Goal: Task Accomplishment & Management: Manage account settings

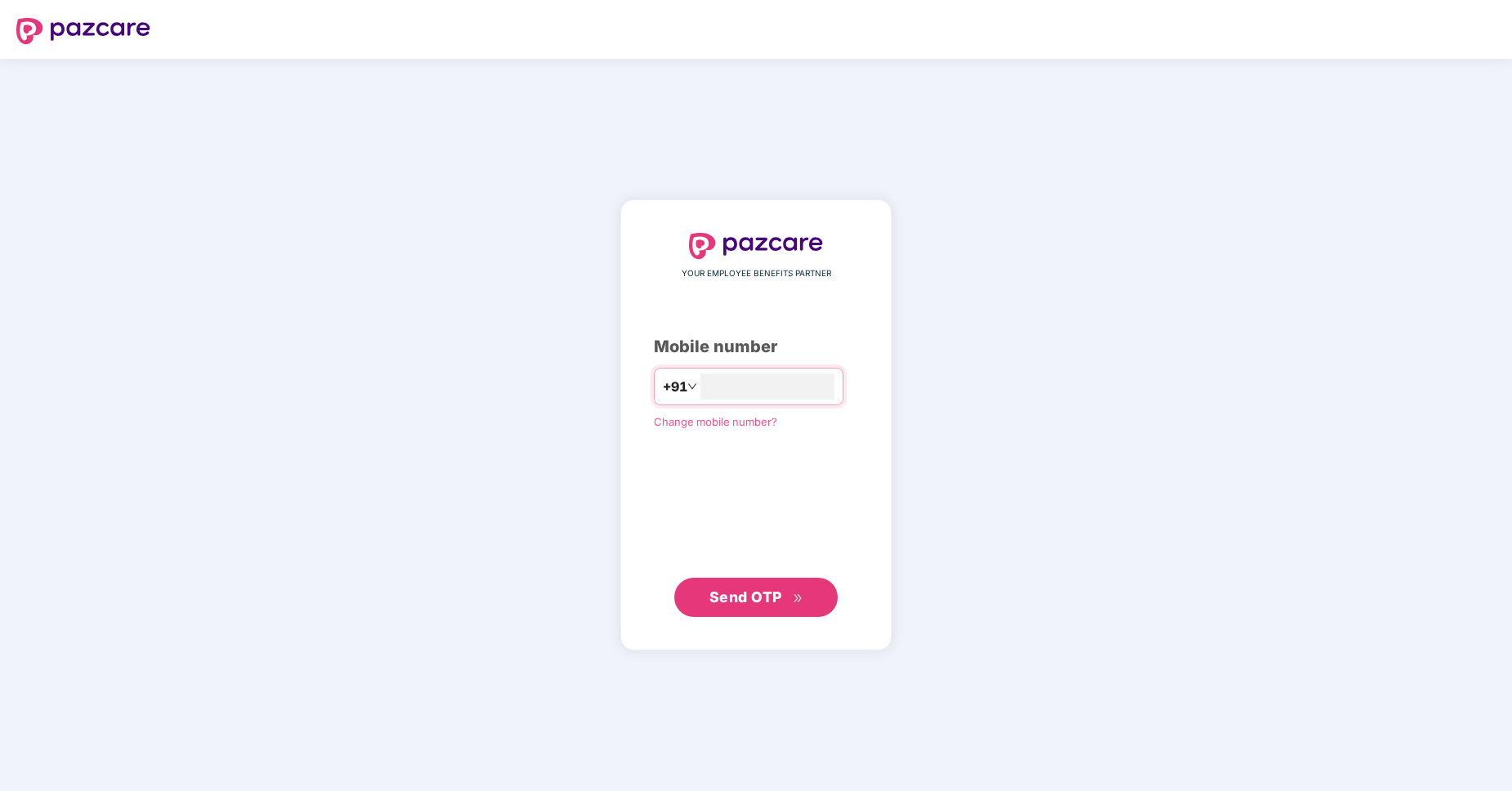
type input "**********"
click at [754, 596] on span "Send OTP" at bounding box center [745, 597] width 73 height 17
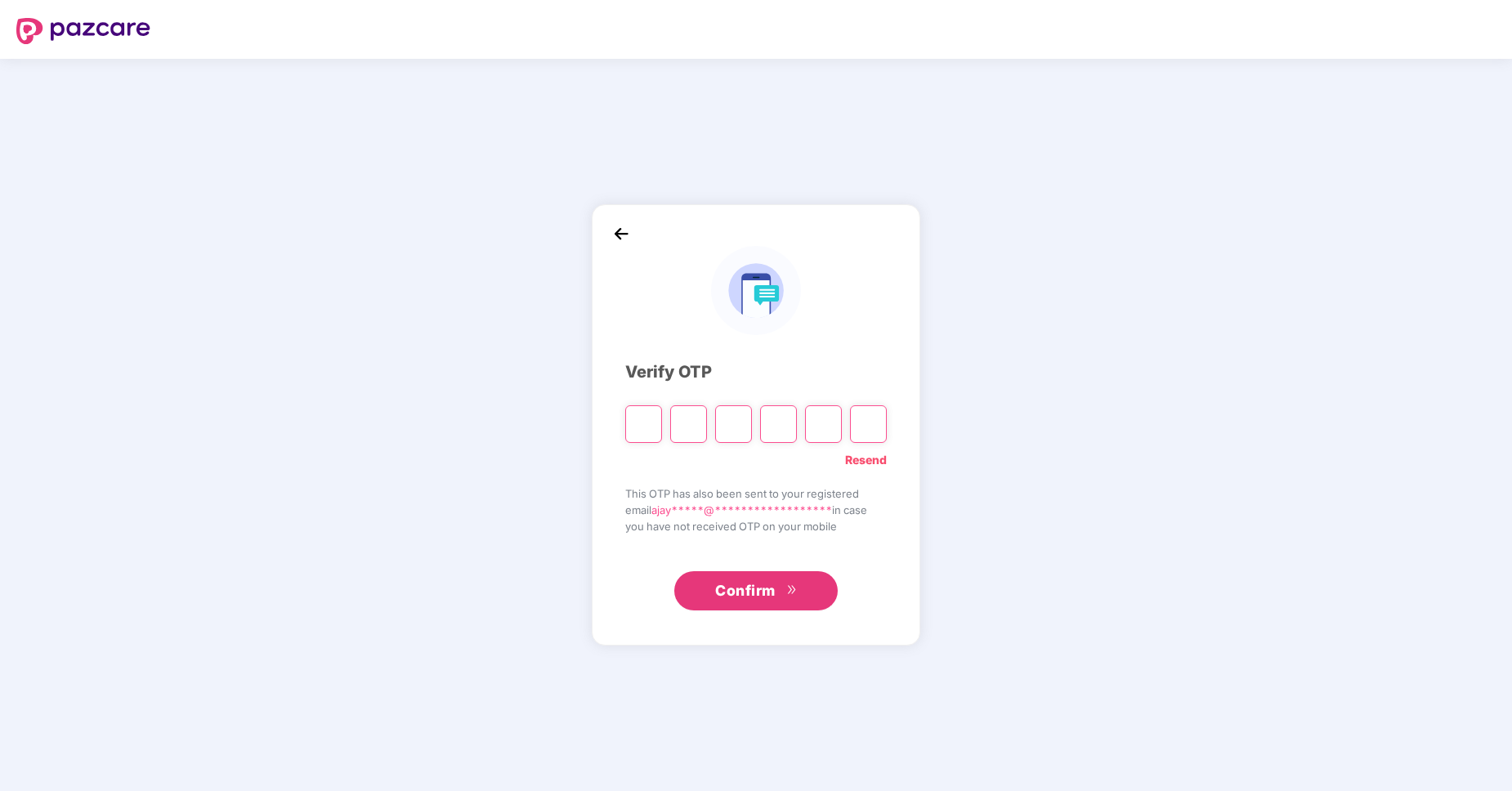
type input "*"
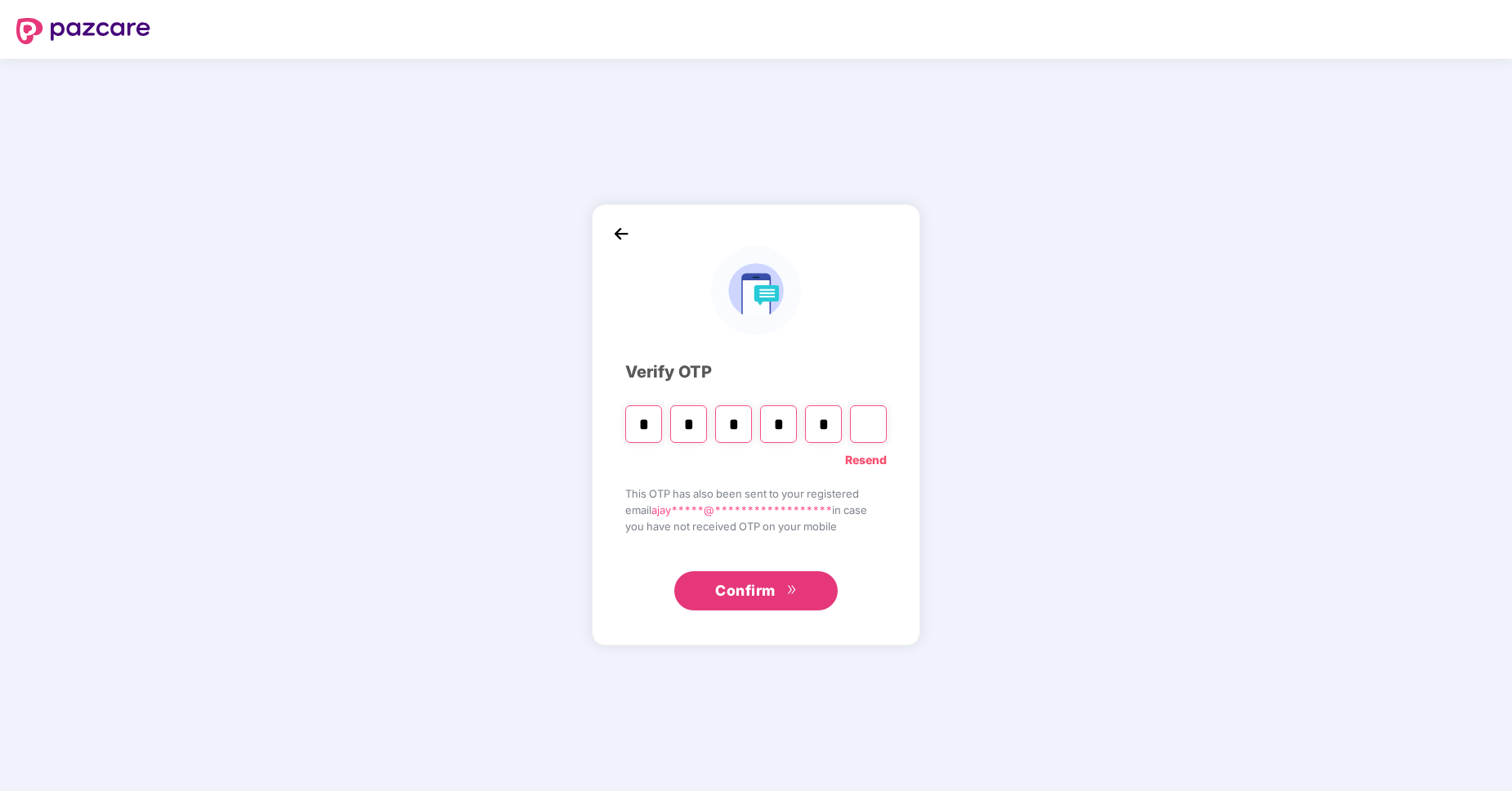
type input "*"
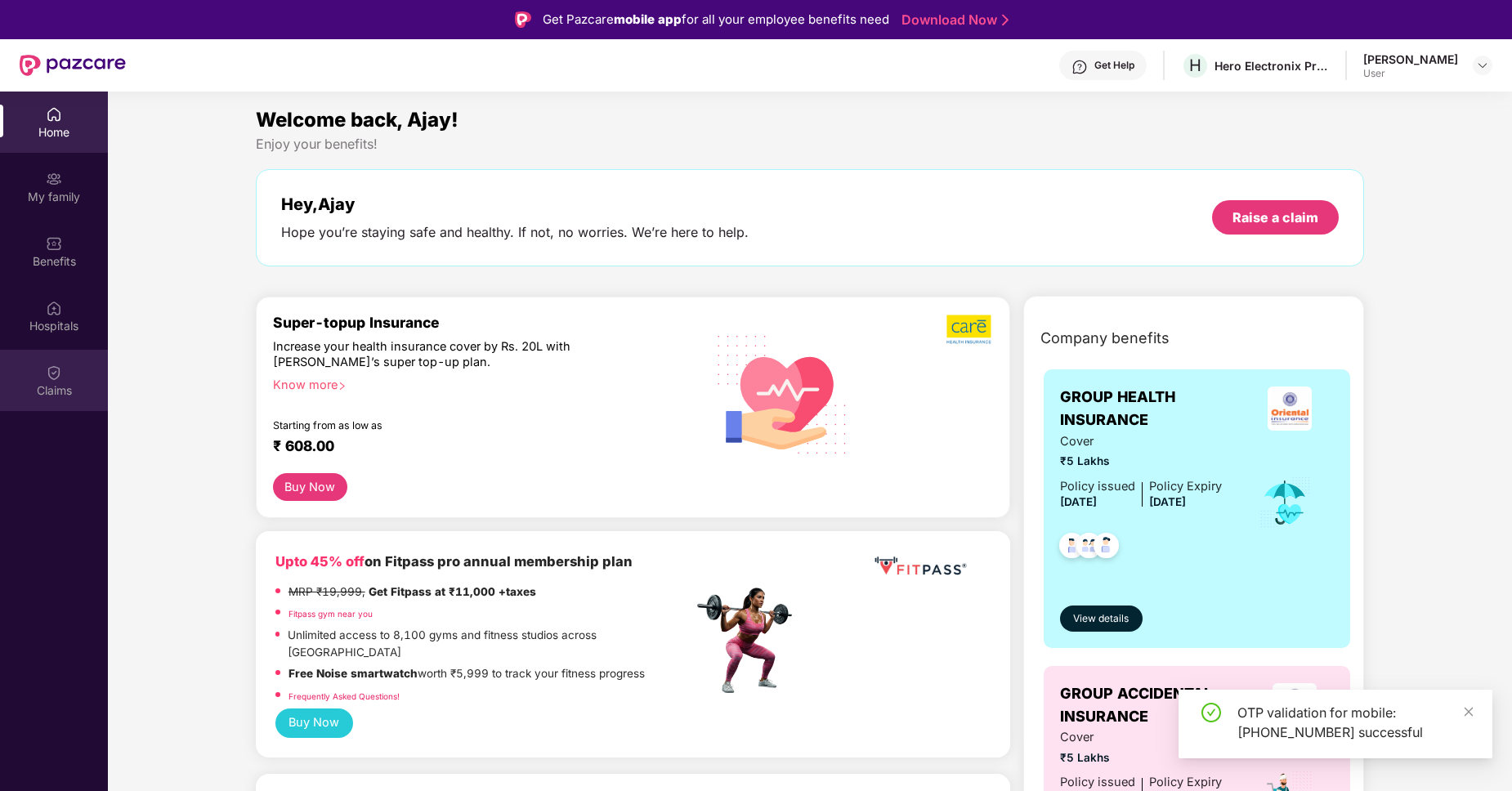
click at [58, 383] on div "Claims" at bounding box center [53, 390] width 108 height 17
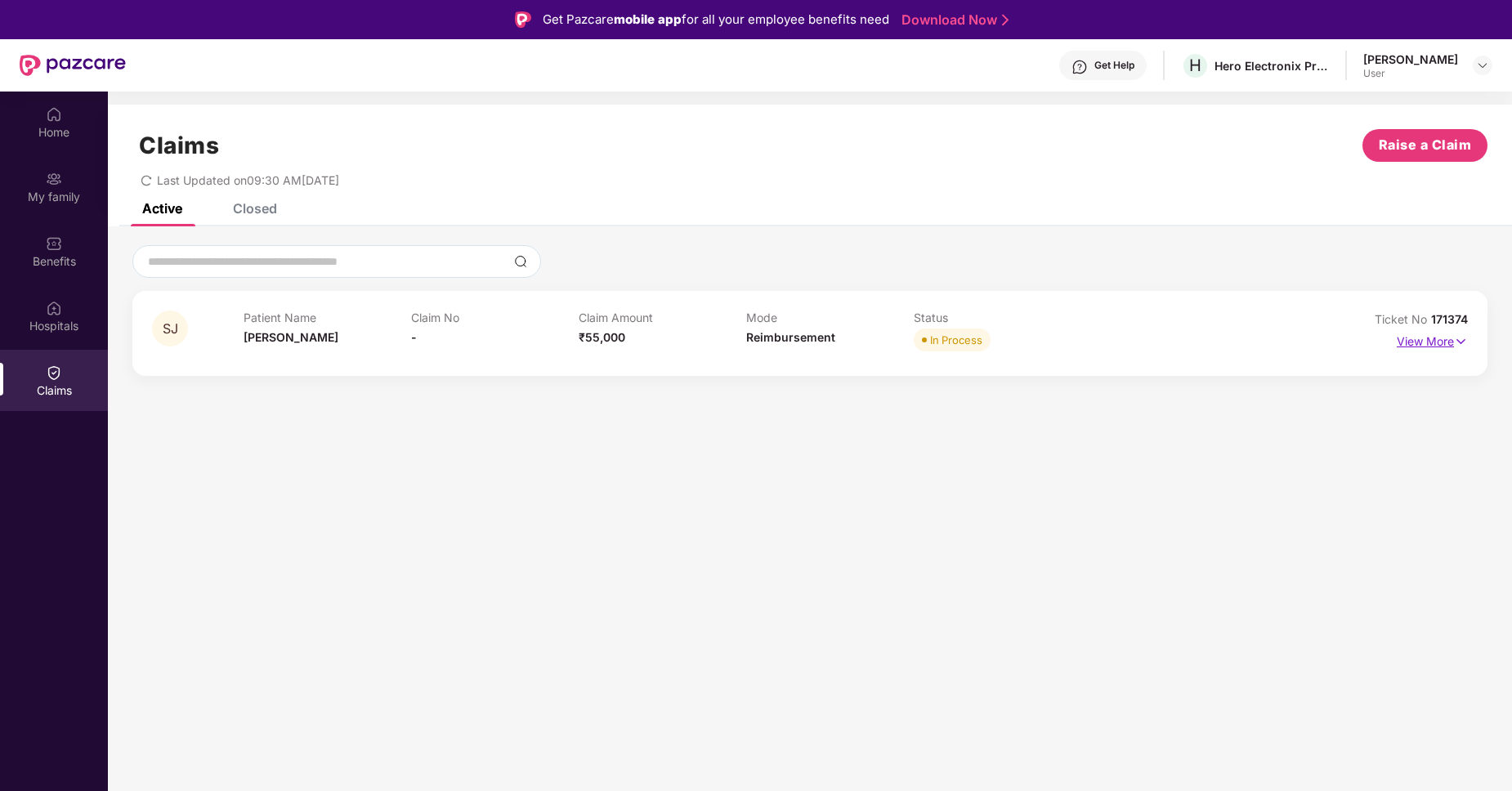
click at [1448, 346] on p "View More" at bounding box center [1432, 340] width 71 height 22
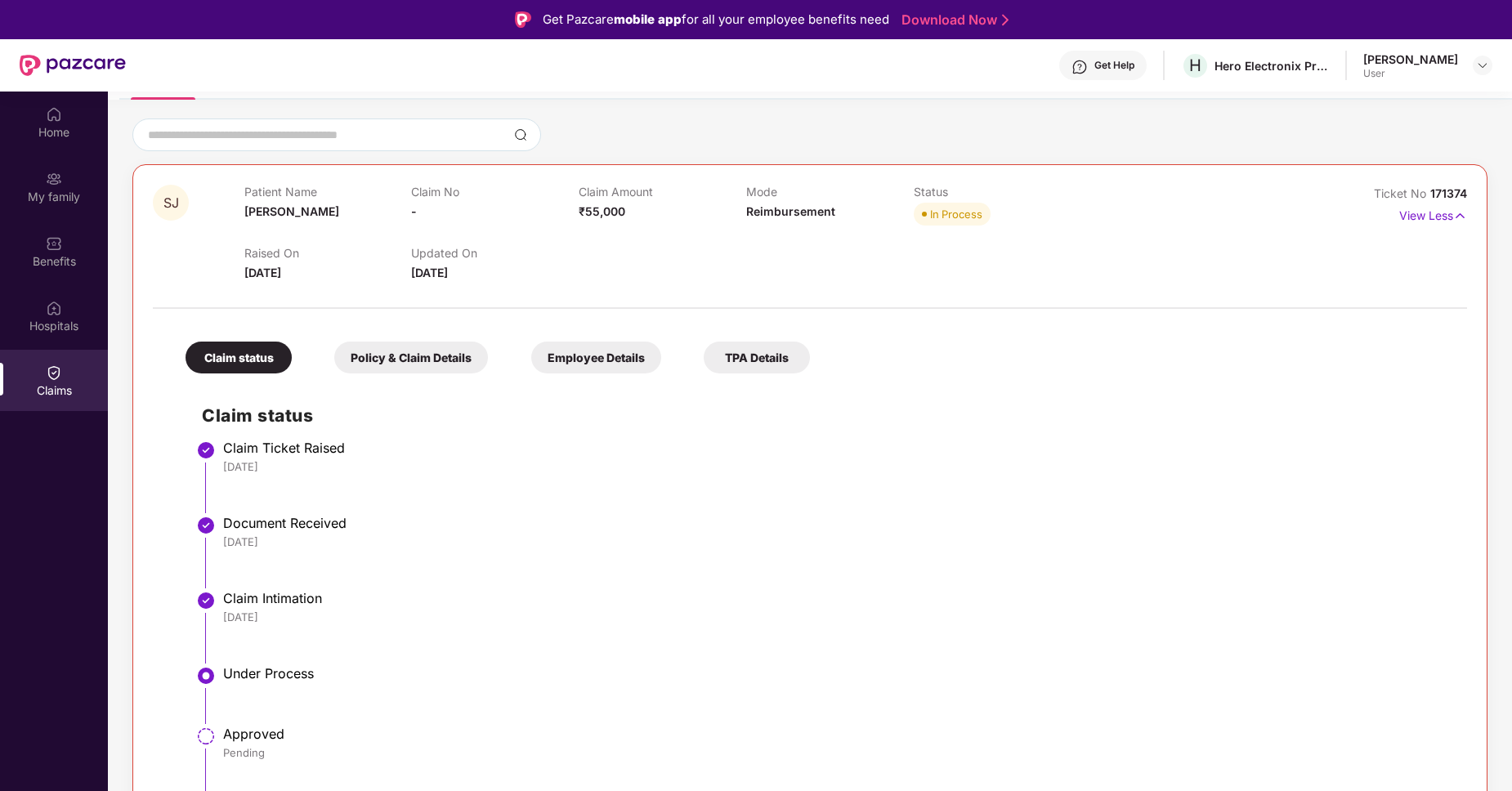
scroll to position [91, 0]
